Goal: Complete application form

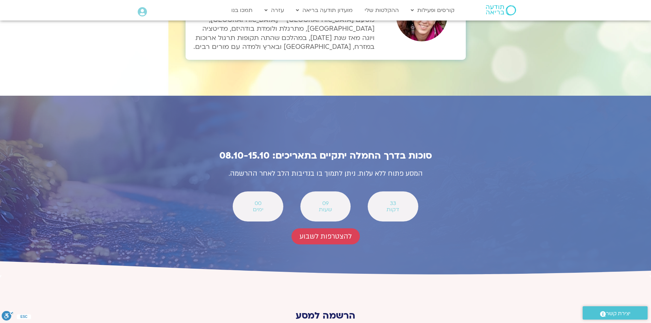
scroll to position [2485, 0]
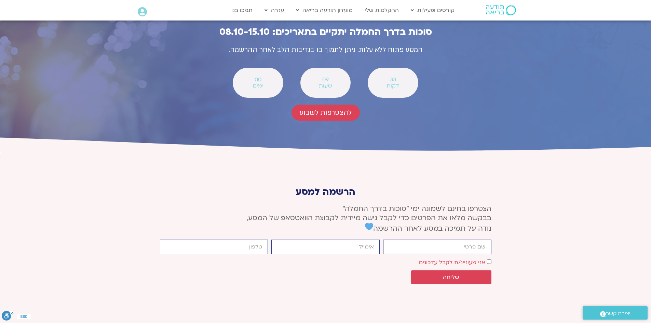
click at [433, 240] on input "firstname" at bounding box center [437, 247] width 108 height 15
type input "n"
type input "[PERSON_NAME]"
click at [348, 240] on input "email" at bounding box center [325, 247] width 108 height 15
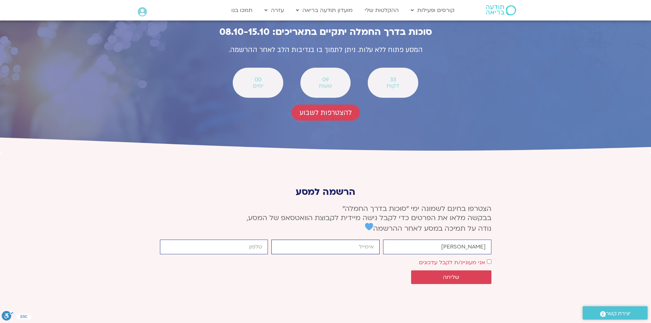
type input "[PERSON_NAME][EMAIL_ADDRESS][DOMAIN_NAME]"
type input "0522524591"
click at [460, 270] on button "שליחה" at bounding box center [451, 277] width 80 height 14
click at [492, 258] on div "אישור דיוור אני מעוניינ/ת לקבל עדכונים" at bounding box center [325, 262] width 335 height 9
click at [491, 258] on span "אני מעוניינ/ת לקבל עדכונים" at bounding box center [455, 262] width 72 height 9
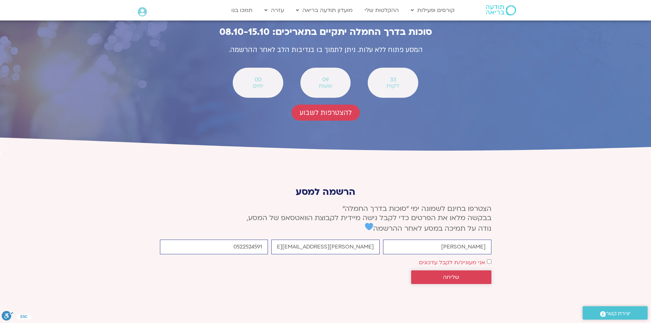
click at [456, 274] on span "שליחה" at bounding box center [451, 277] width 16 height 6
